Goal: Task Accomplishment & Management: Manage account settings

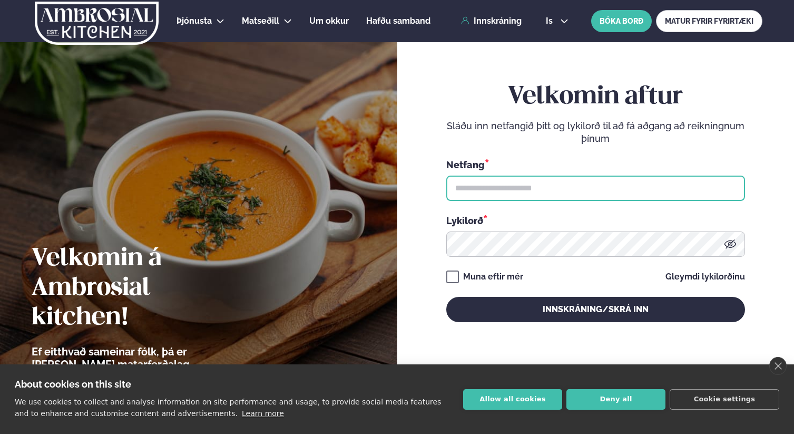
click at [518, 190] on input "text" at bounding box center [595, 187] width 299 height 25
type input "**********"
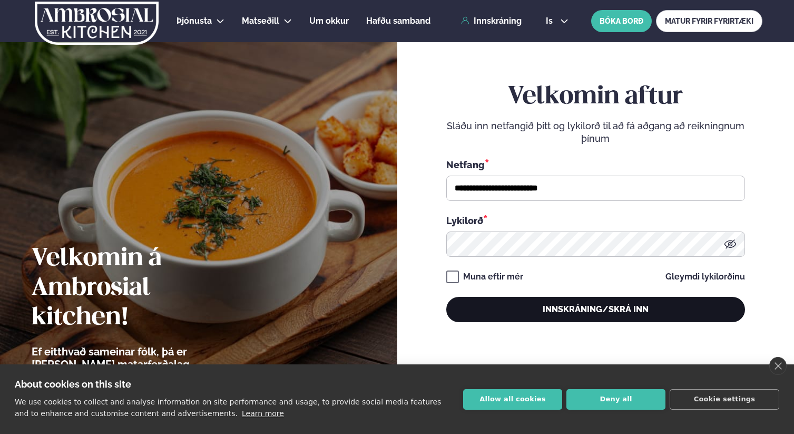
click at [553, 312] on button "Innskráning/Skrá inn" at bounding box center [595, 309] width 299 height 25
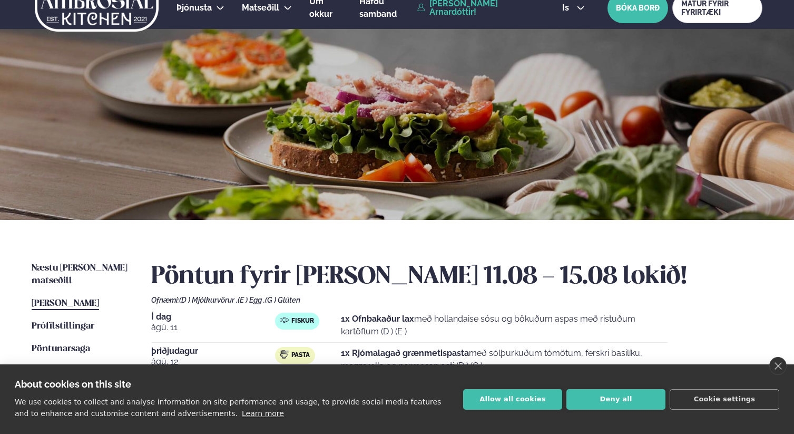
scroll to position [128, 0]
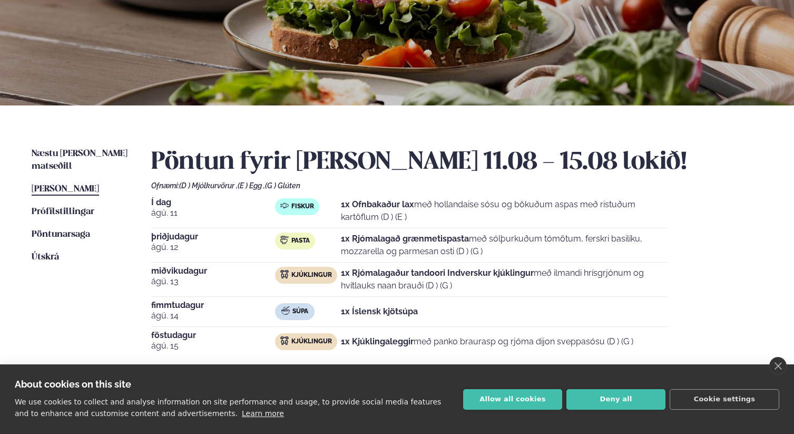
drag, startPoint x: 350, startPoint y: 204, endPoint x: 576, endPoint y: 214, distance: 226.3
click at [571, 213] on p "1x Ofnbakaður lax með hollandaise sósu og bökuðum aspas með ristuðum kartöflum …" at bounding box center [504, 210] width 327 height 25
click at [581, 215] on p "1x Ofnbakaður lax með hollandaise sósu og bökuðum aspas með ristuðum kartöflum …" at bounding box center [504, 210] width 327 height 25
click at [83, 157] on span "Næstu [PERSON_NAME] matseðill" at bounding box center [80, 160] width 96 height 22
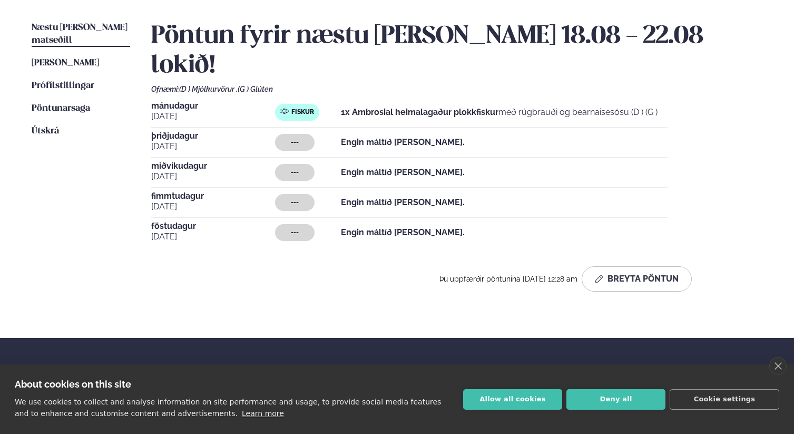
scroll to position [341, 0]
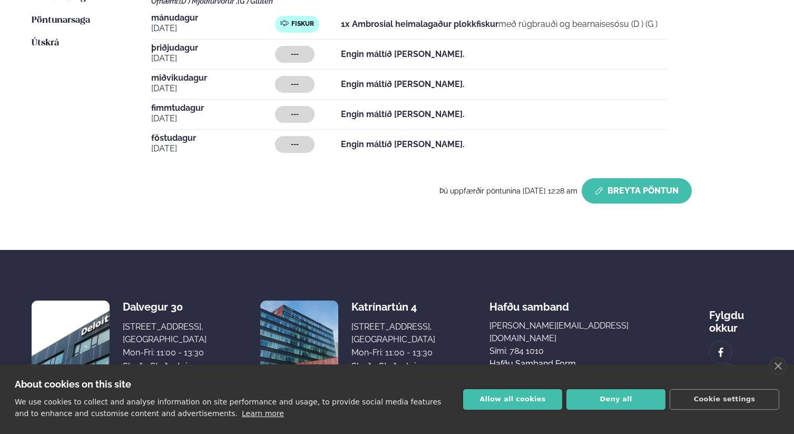
click at [633, 178] on button "Breyta Pöntun" at bounding box center [637, 190] width 110 height 25
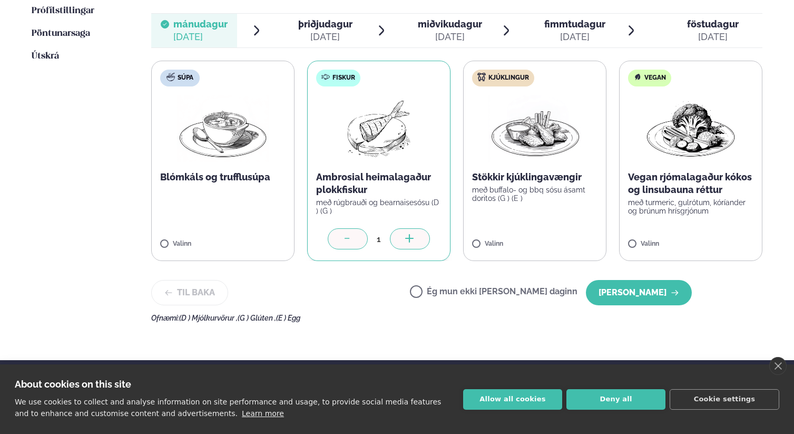
scroll to position [271, 0]
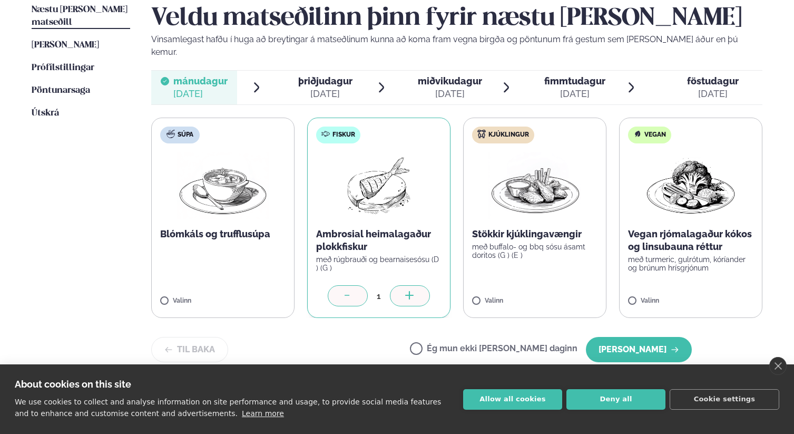
click at [345, 53] on div "Veldu matseðilinn þinn fyrir næstu [PERSON_NAME] Vinsamlegast hafðu í huga að b…" at bounding box center [456, 191] width 611 height 375
click at [340, 75] on span "þriðjudagur" at bounding box center [325, 80] width 54 height 11
